Goal: Transaction & Acquisition: Purchase product/service

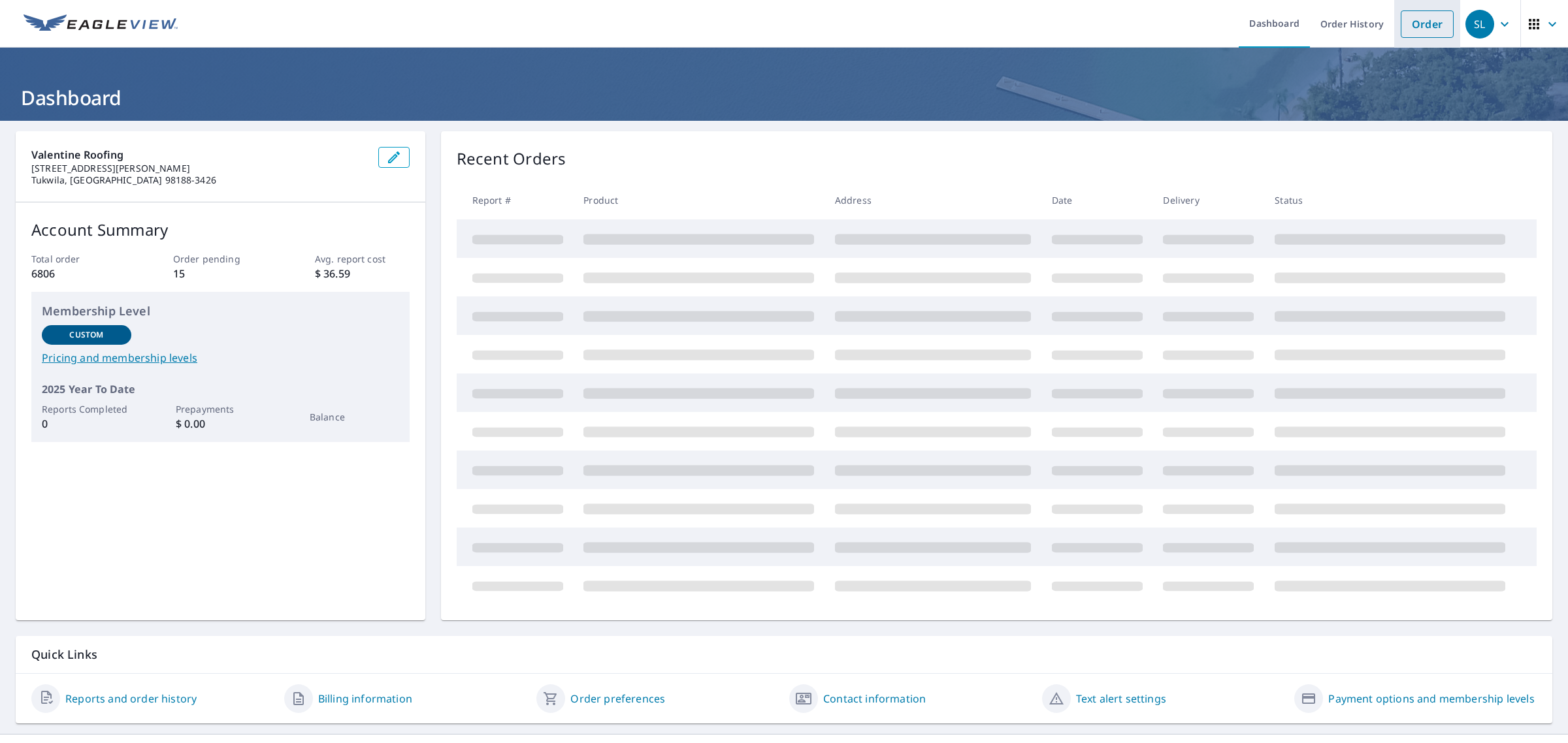
click at [1419, 21] on link "Order" at bounding box center [1427, 24] width 53 height 27
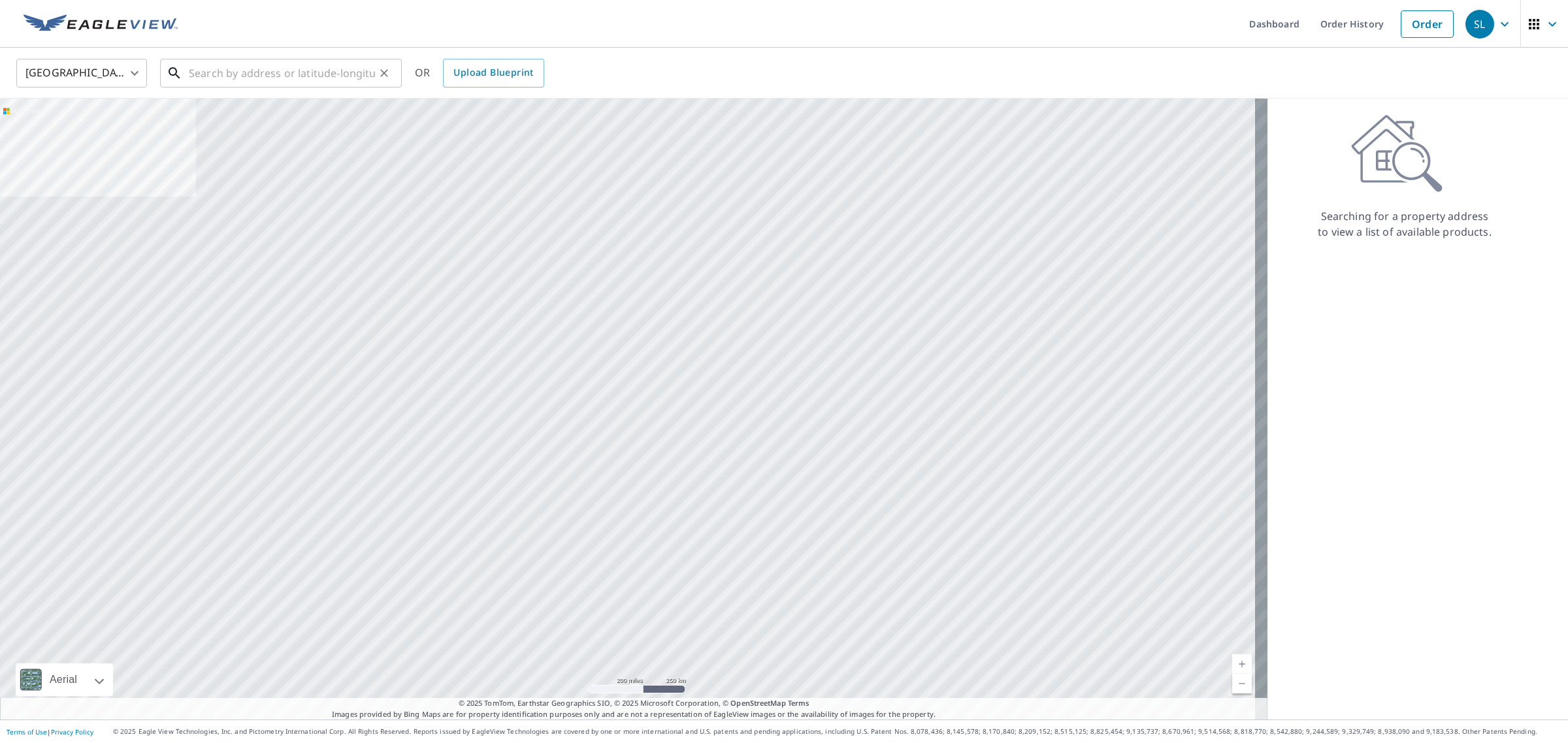
click at [207, 73] on input "text" at bounding box center [281, 73] width 186 height 37
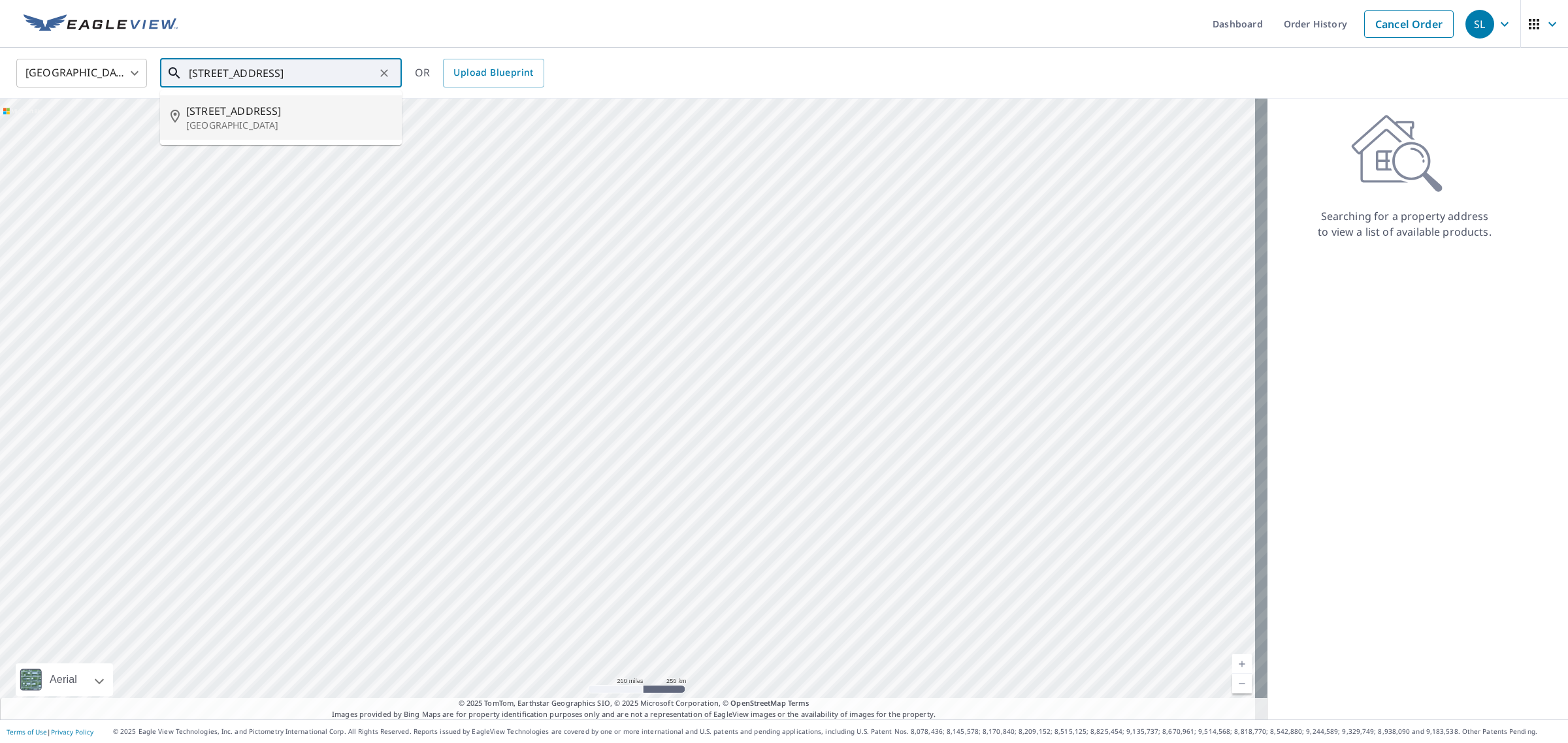
click at [234, 124] on p "[GEOGRAPHIC_DATA]" at bounding box center [288, 125] width 205 height 13
type input "[STREET_ADDRESS]"
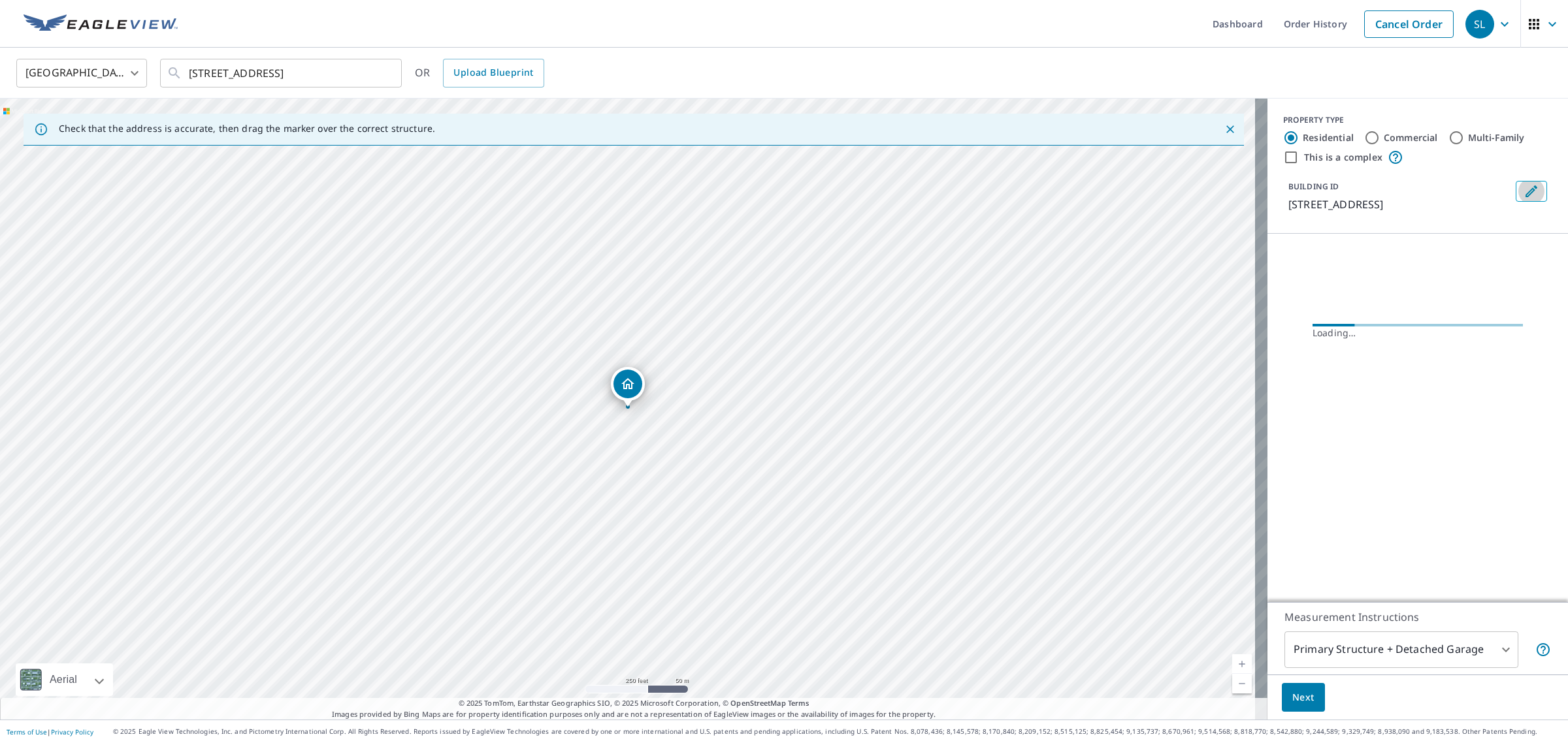
click at [1523, 191] on icon "Edit building 1" at bounding box center [1531, 191] width 15 height 15
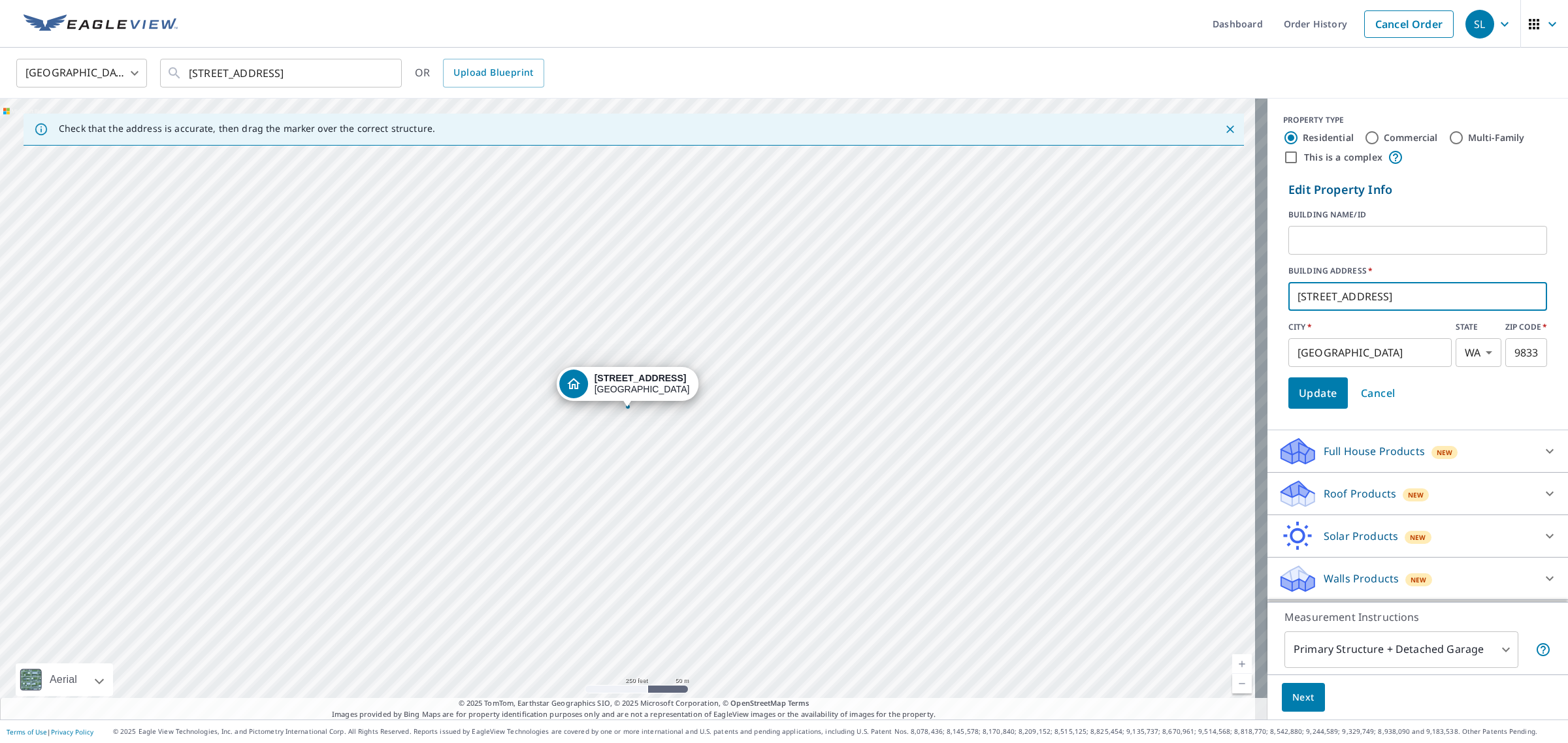
click at [1289, 298] on input "[STREET_ADDRESS]" at bounding box center [1418, 297] width 259 height 37
paste input "[PERSON_NAME]"
type input "[PERSON_NAME] - [STREET_ADDRESS]"
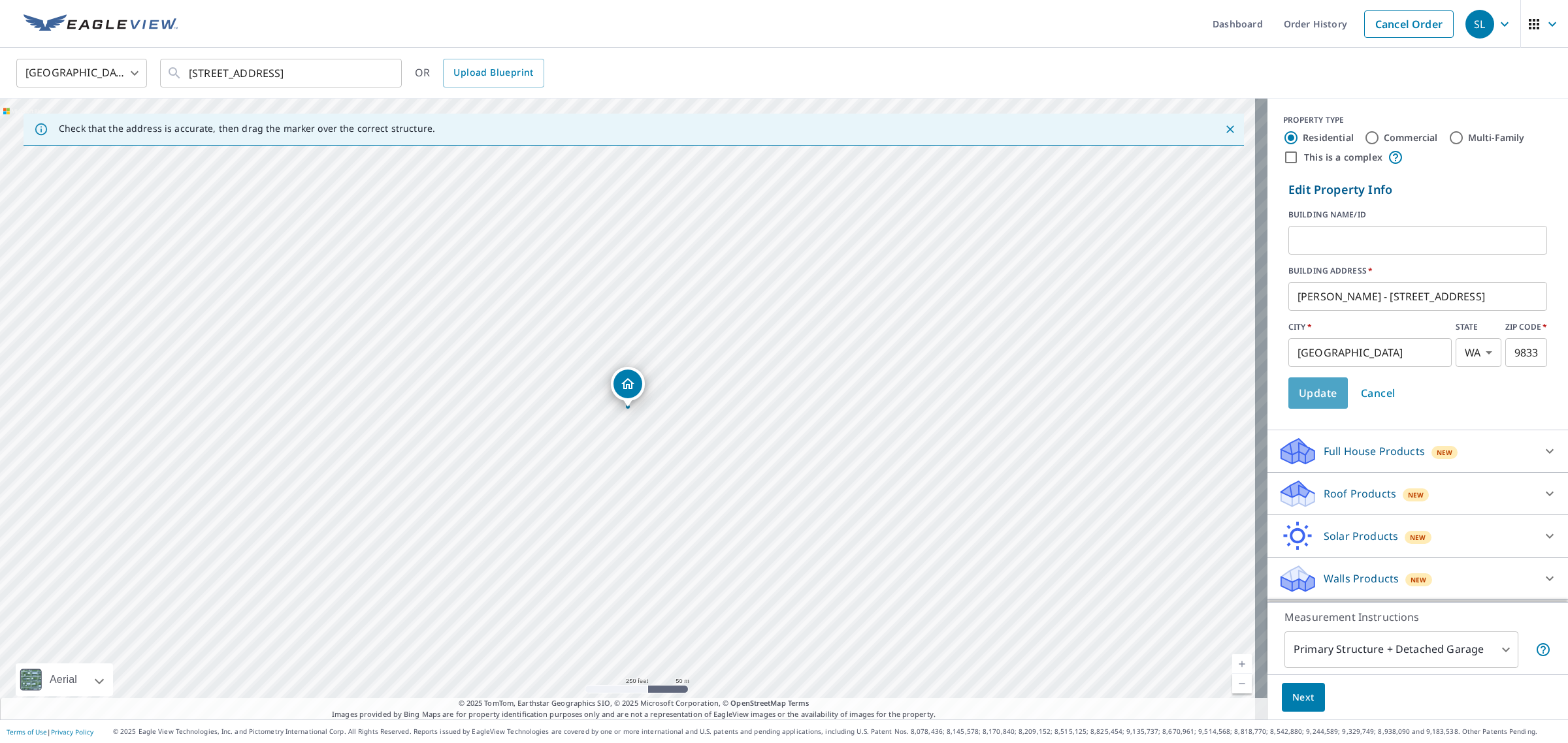
click at [1299, 390] on span "Update" at bounding box center [1318, 392] width 39 height 18
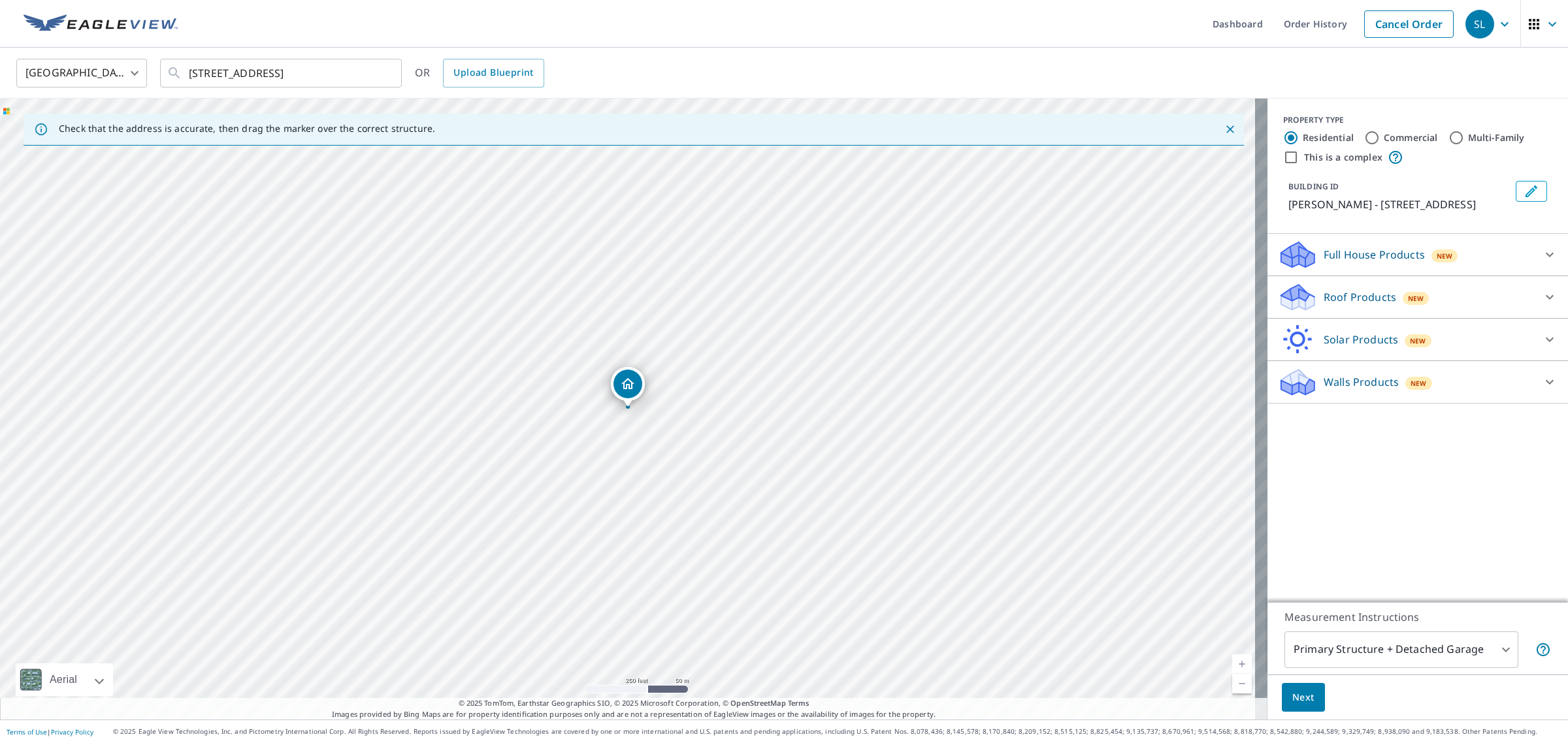
click at [1433, 304] on div "Roof Products New" at bounding box center [1405, 297] width 256 height 31
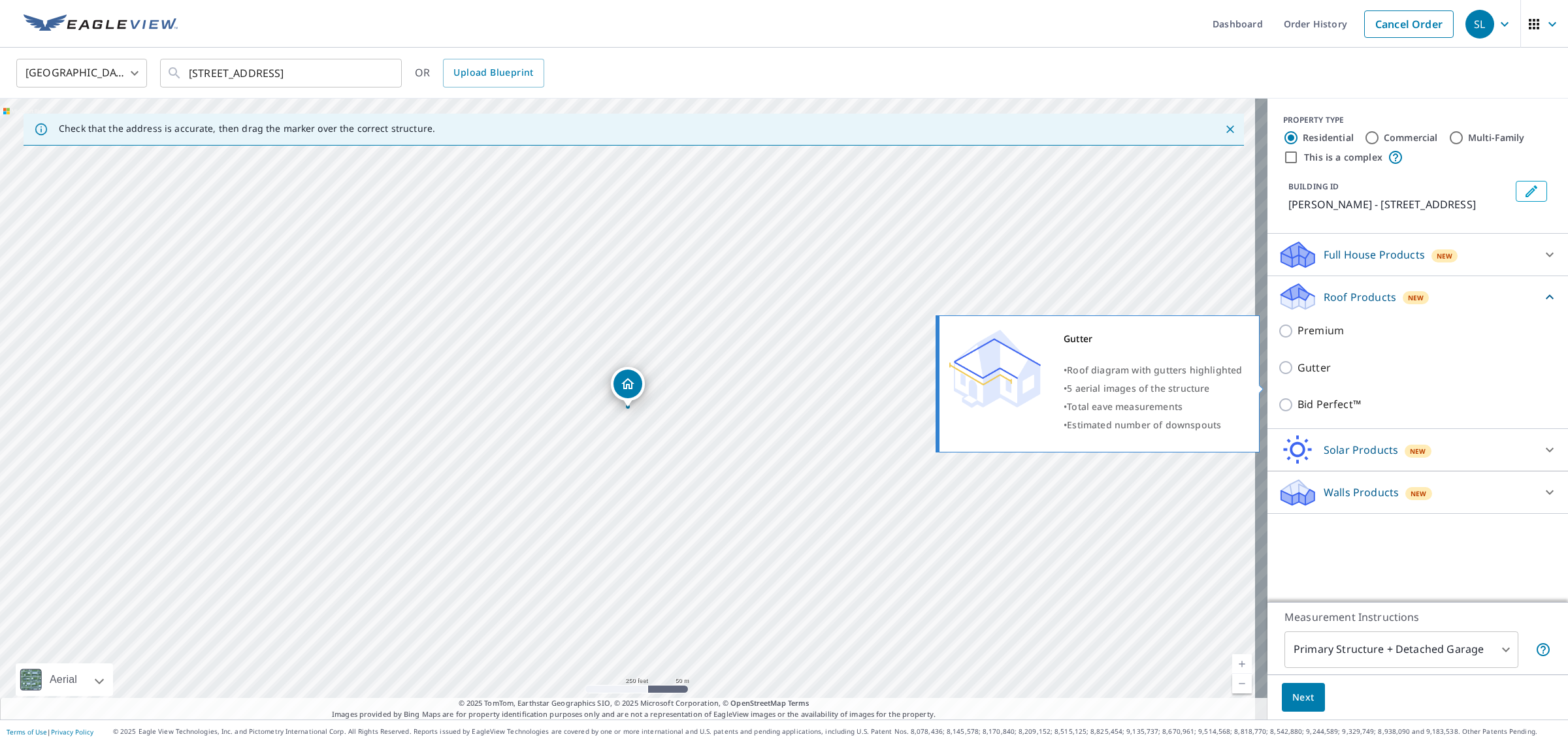
drag, startPoint x: 1294, startPoint y: 383, endPoint x: 1301, endPoint y: 383, distance: 7.0
click at [1297, 376] on p "Gutter" at bounding box center [1313, 368] width 33 height 16
click at [1277, 375] on input "Gutter" at bounding box center [1287, 368] width 20 height 15
checkbox input "true"
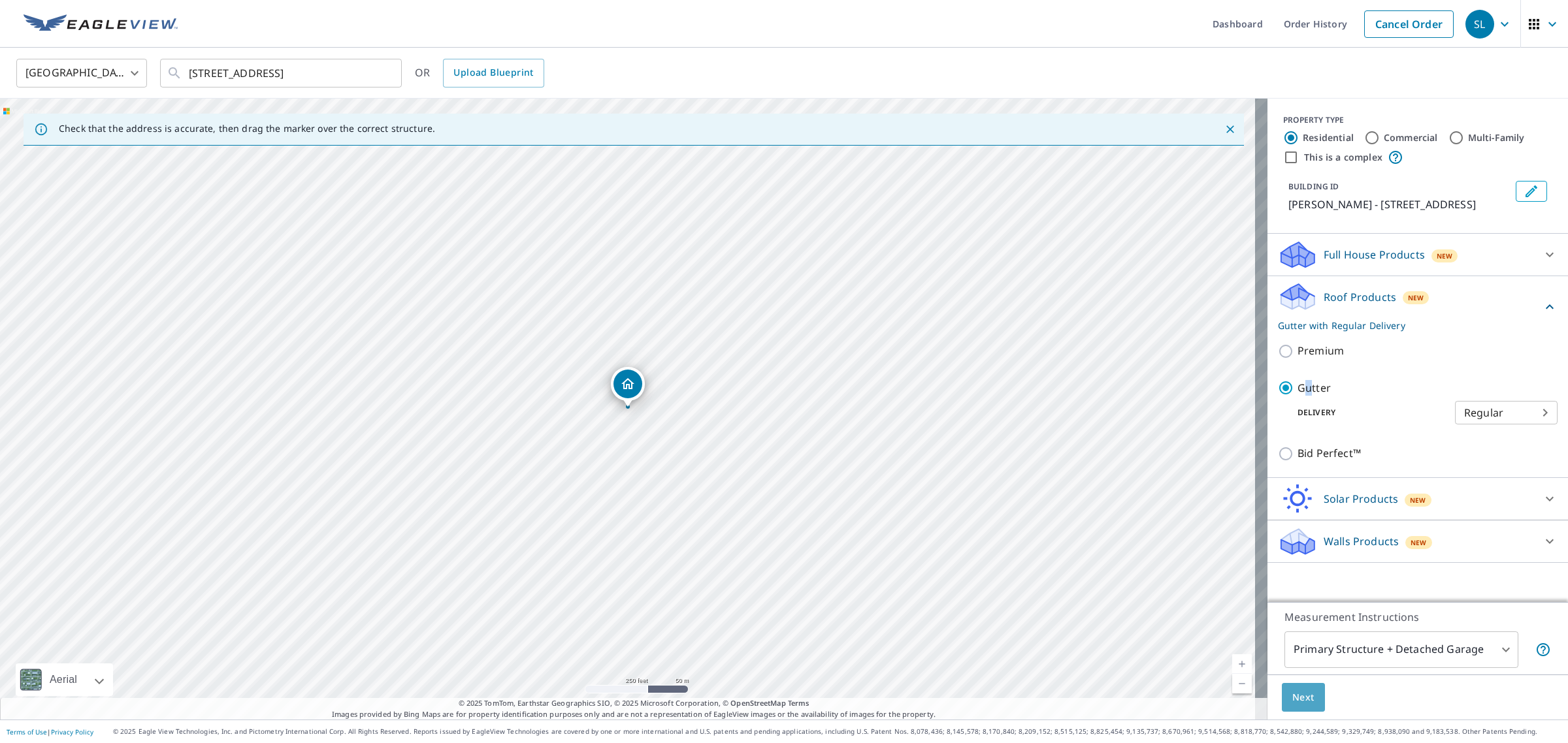
click at [1297, 702] on span "Next" at bounding box center [1303, 698] width 22 height 16
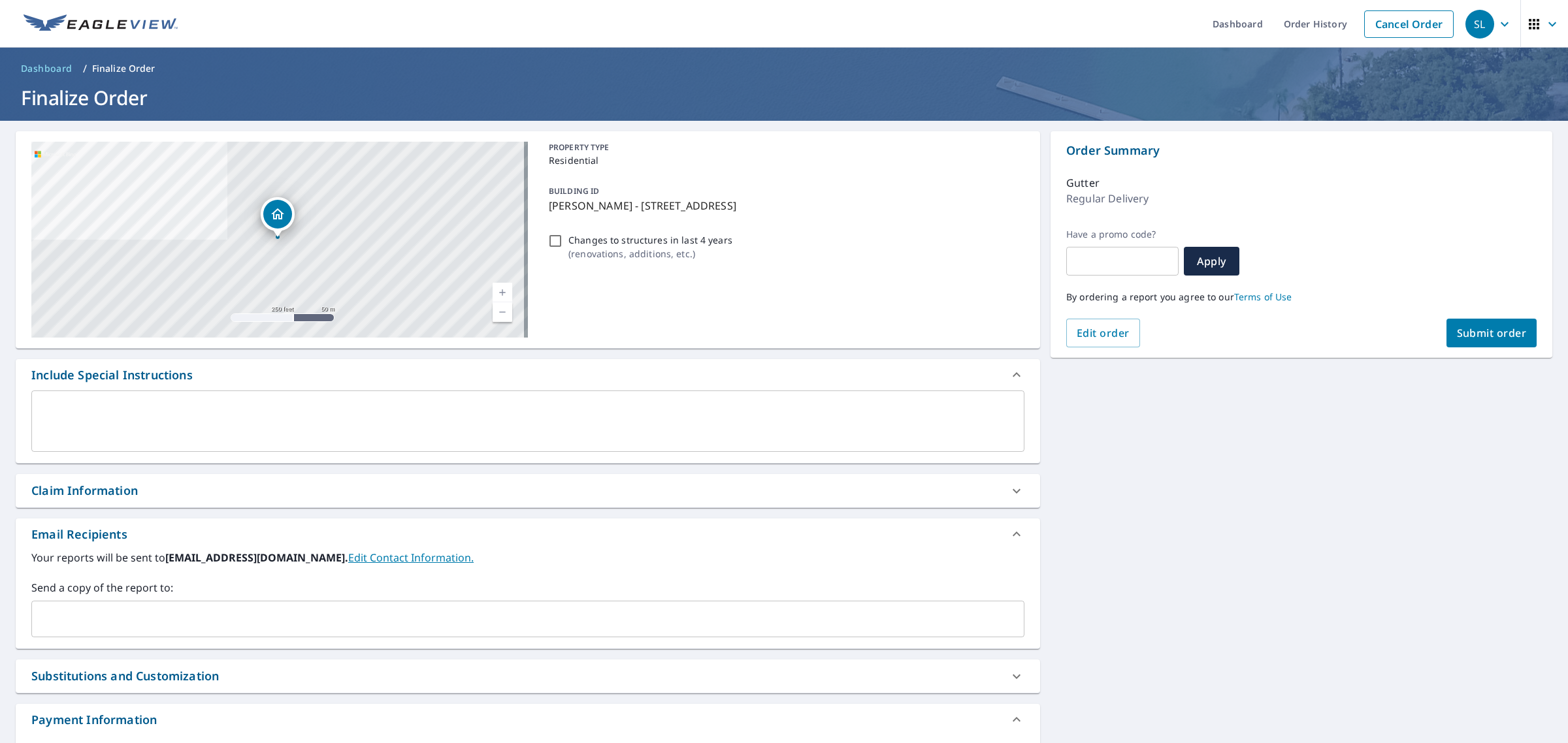
click at [147, 605] on div "​" at bounding box center [528, 619] width 993 height 37
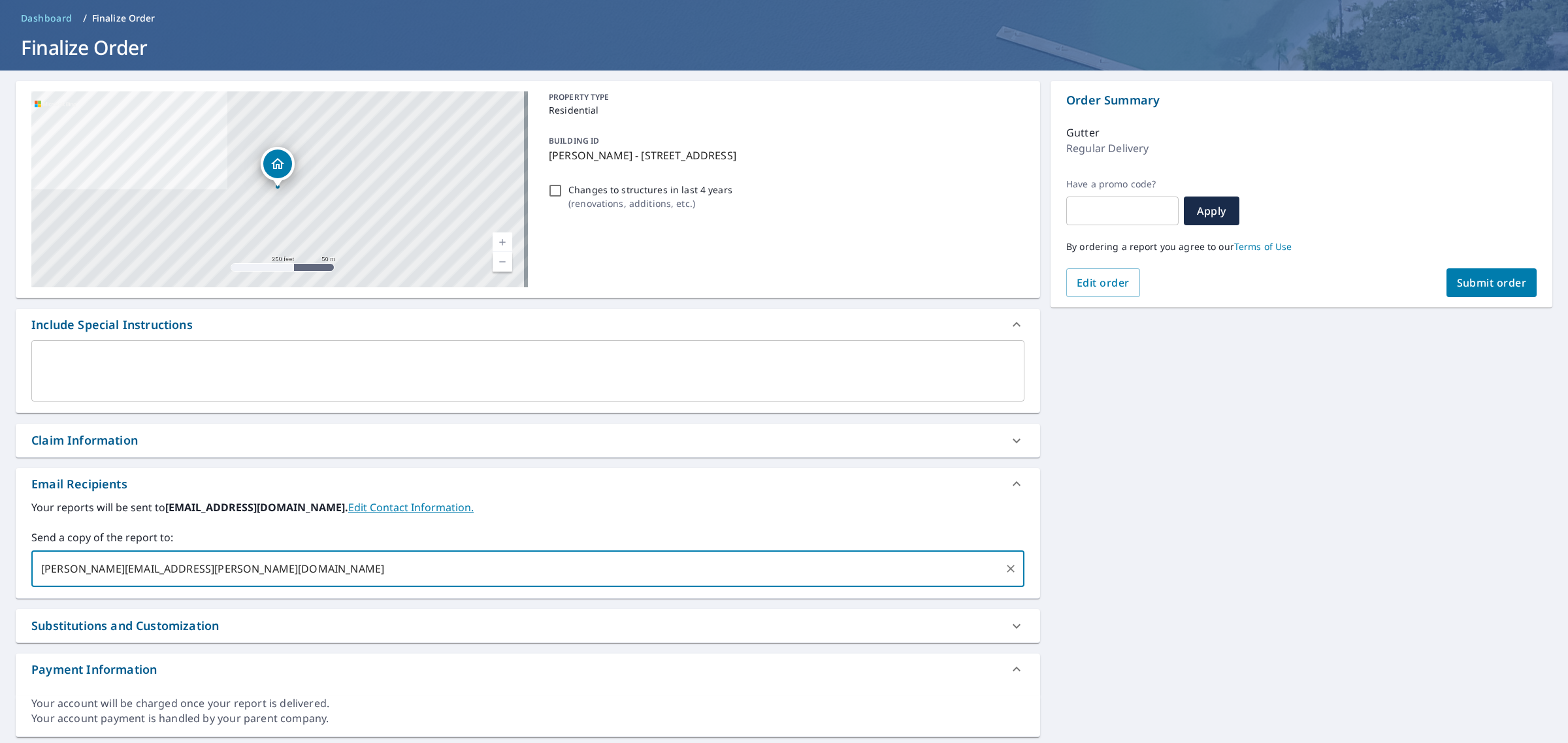
scroll to position [78, 0]
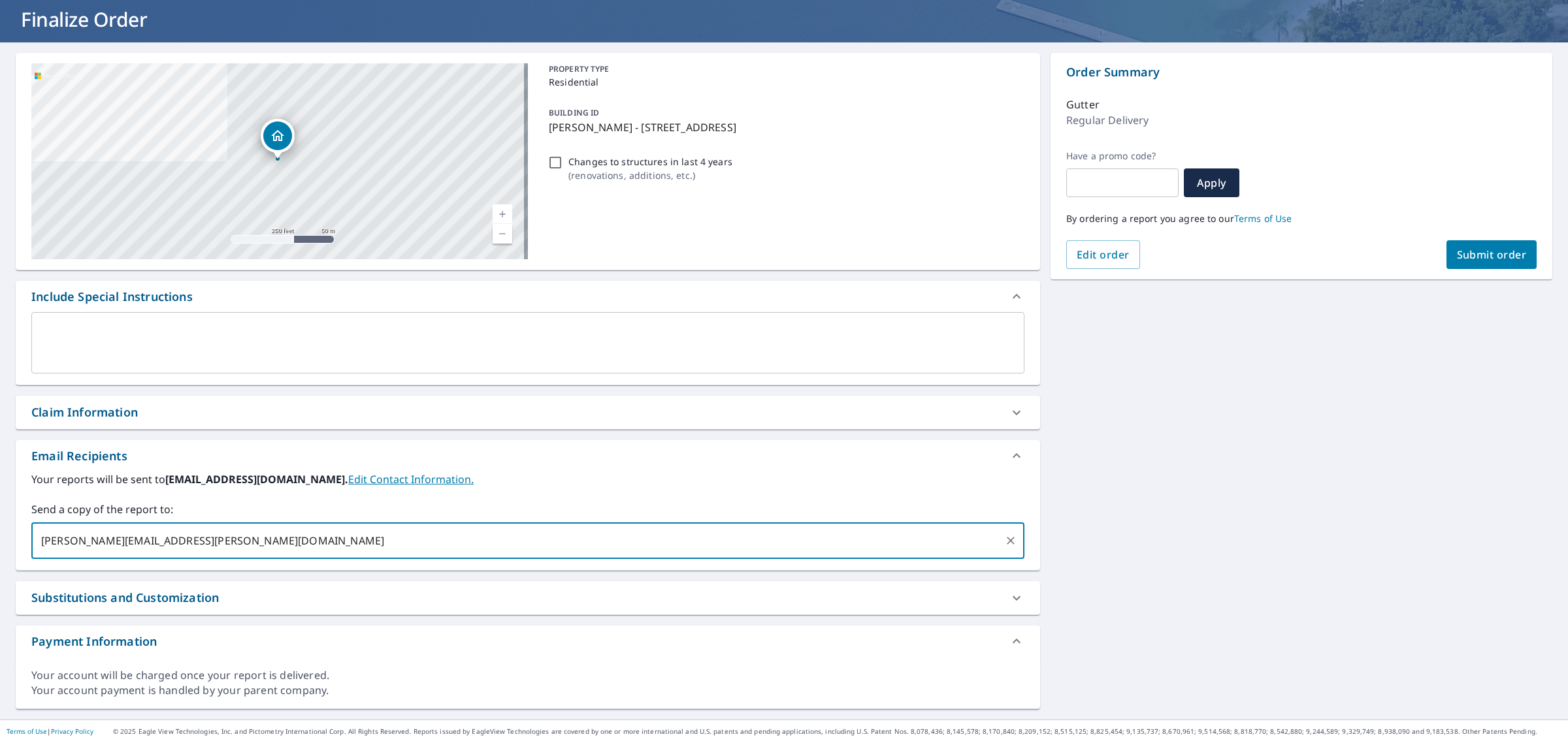
type input "[PERSON_NAME][EMAIL_ADDRESS][PERSON_NAME][DOMAIN_NAME]"
click at [1477, 250] on span "Submit order" at bounding box center [1492, 255] width 70 height 15
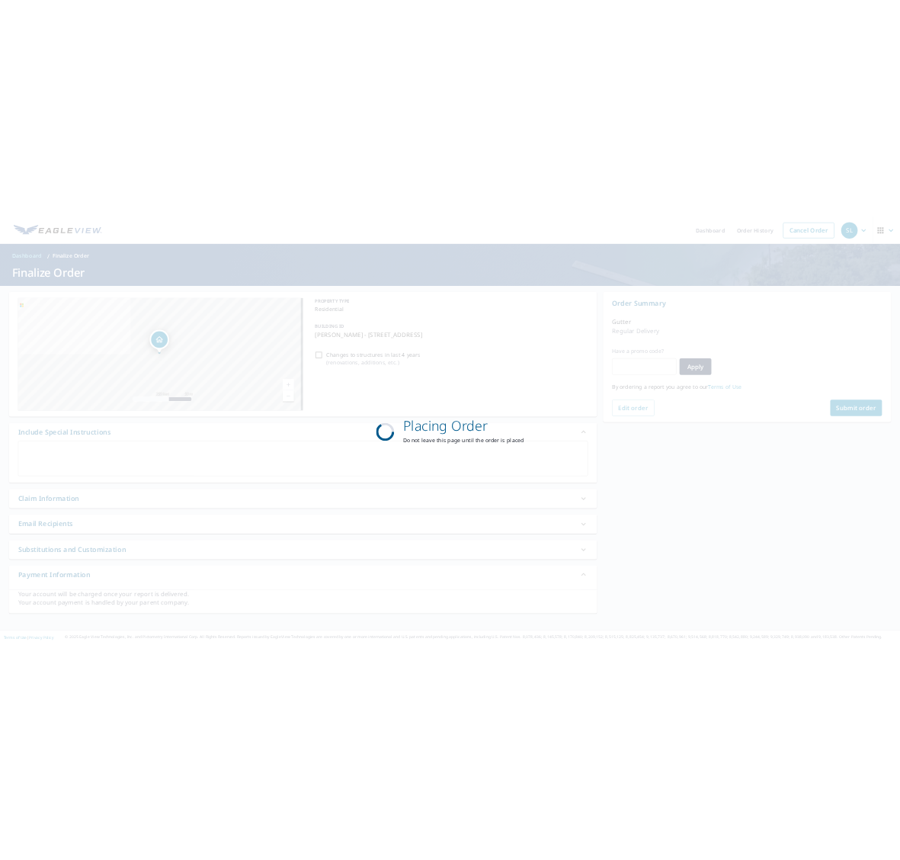
scroll to position [0, 0]
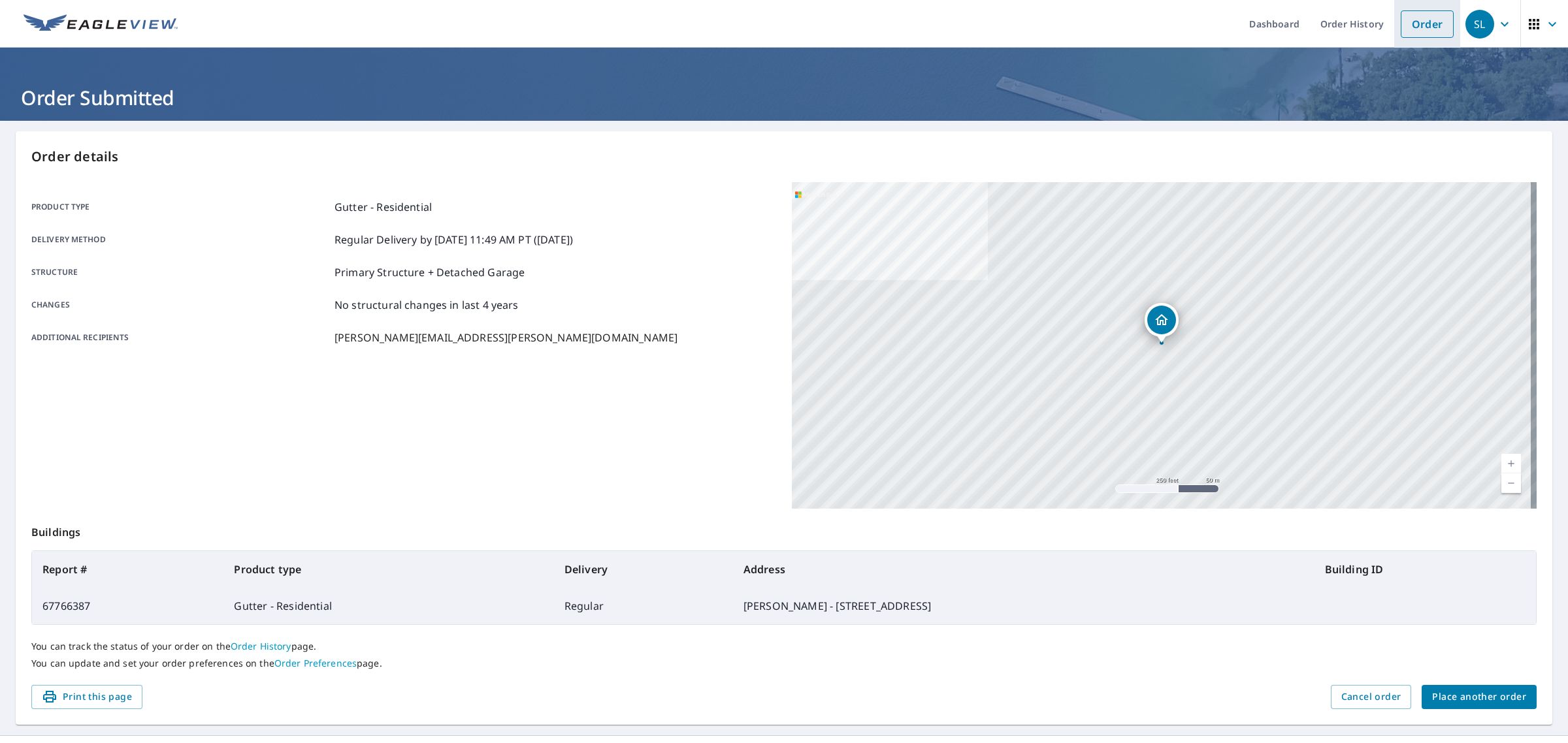
click at [1421, 21] on link "Order" at bounding box center [1427, 24] width 53 height 27
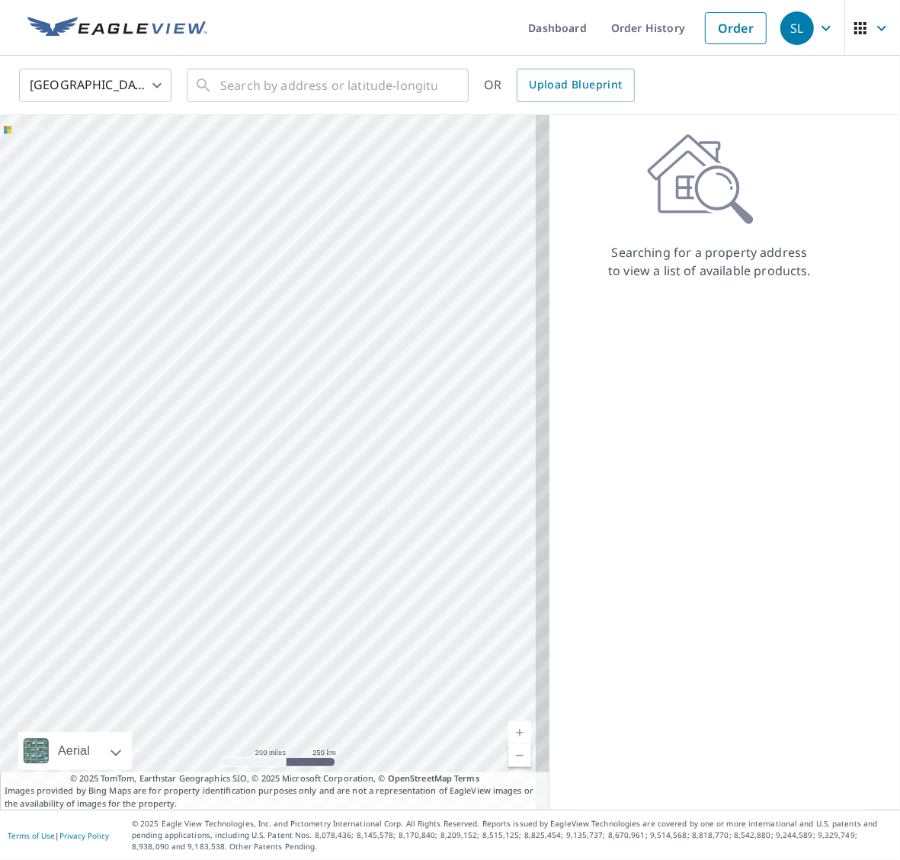
click at [693, 505] on div "Searching for a property address to view a list of available products." at bounding box center [709, 462] width 320 height 694
